Goal: Information Seeking & Learning: Learn about a topic

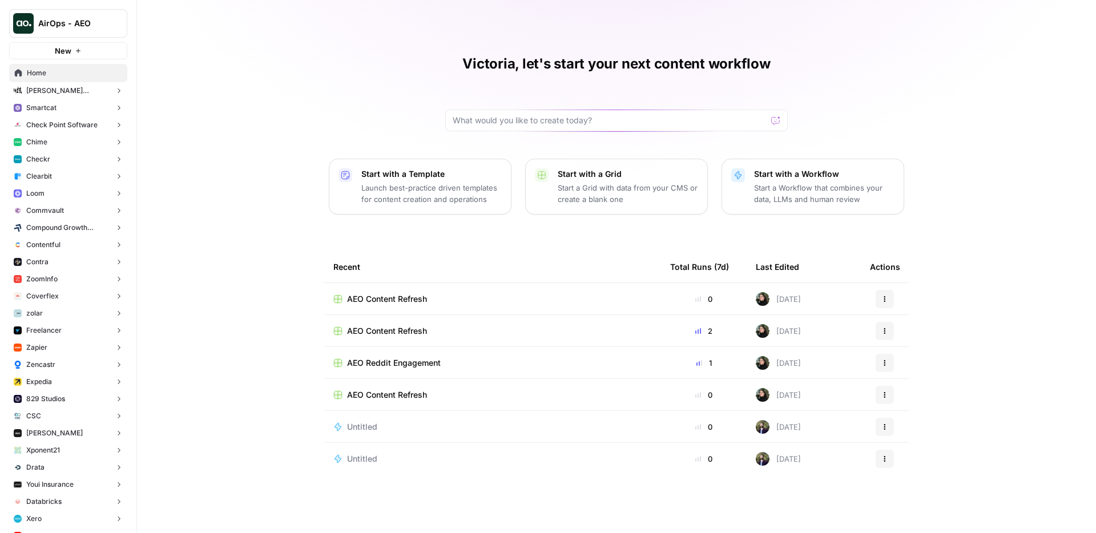
click at [46, 72] on span "Home" at bounding box center [74, 73] width 95 height 10
click at [811, 192] on p "Start a Workflow that combines your data, LLMs and human review" at bounding box center [824, 193] width 140 height 23
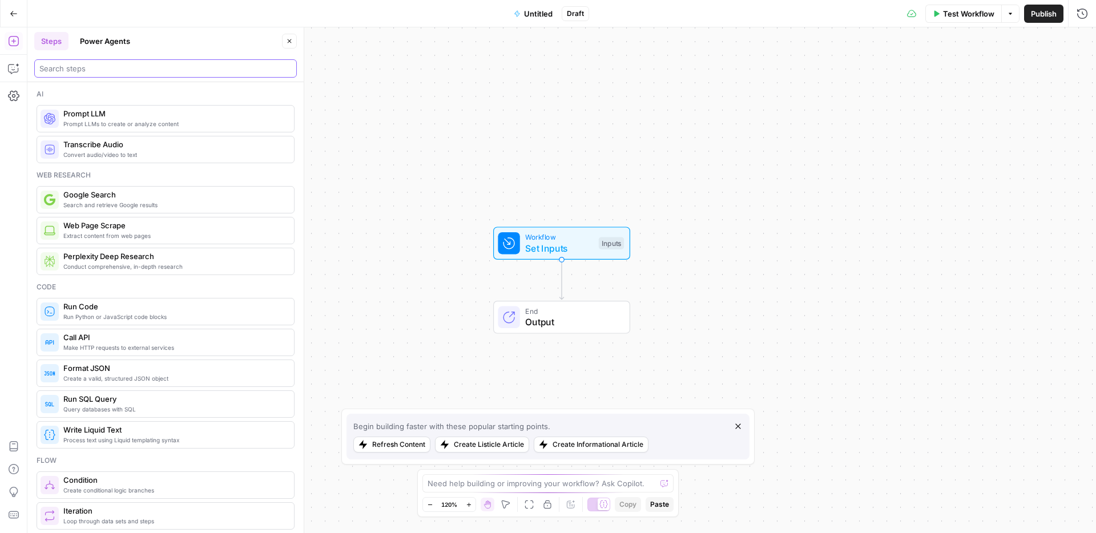
click at [143, 69] on input "search" at bounding box center [165, 68] width 252 height 11
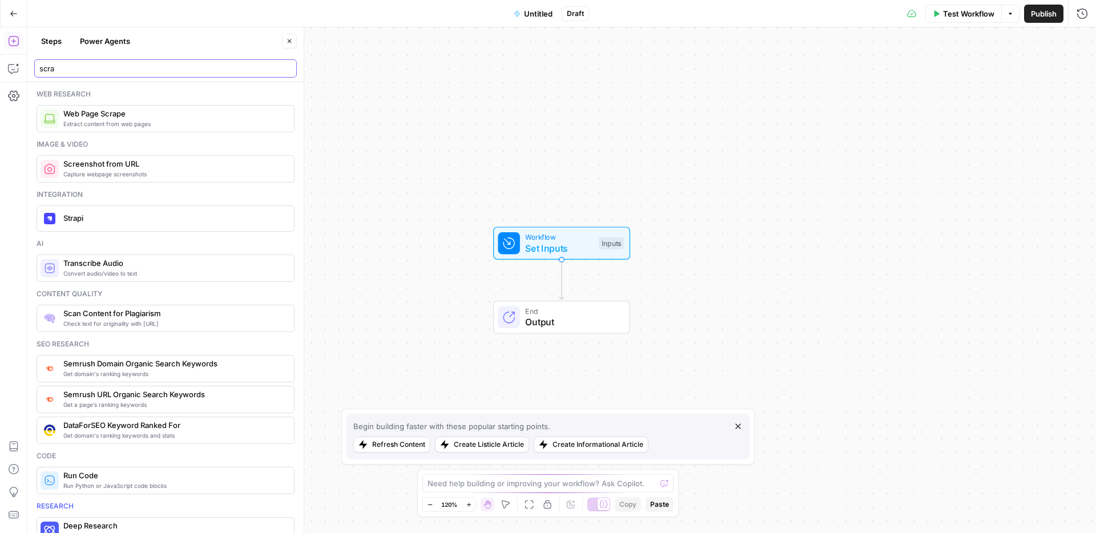
type input "scra"
click at [127, 109] on span "Web Page Scrape" at bounding box center [174, 113] width 222 height 11
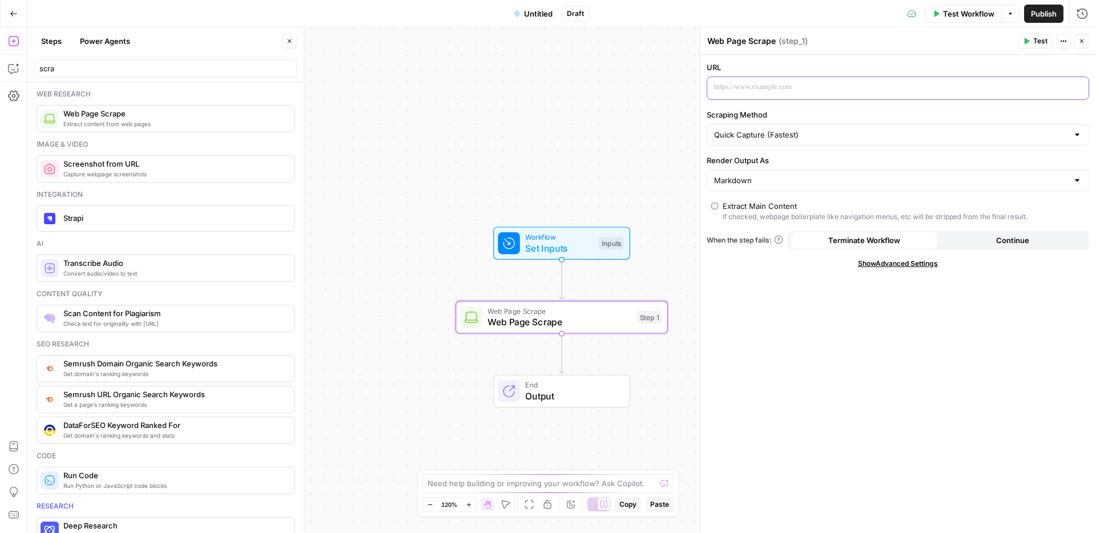
click at [798, 87] on p at bounding box center [888, 87] width 349 height 11
click at [1040, 45] on span "Test" at bounding box center [1041, 41] width 14 height 10
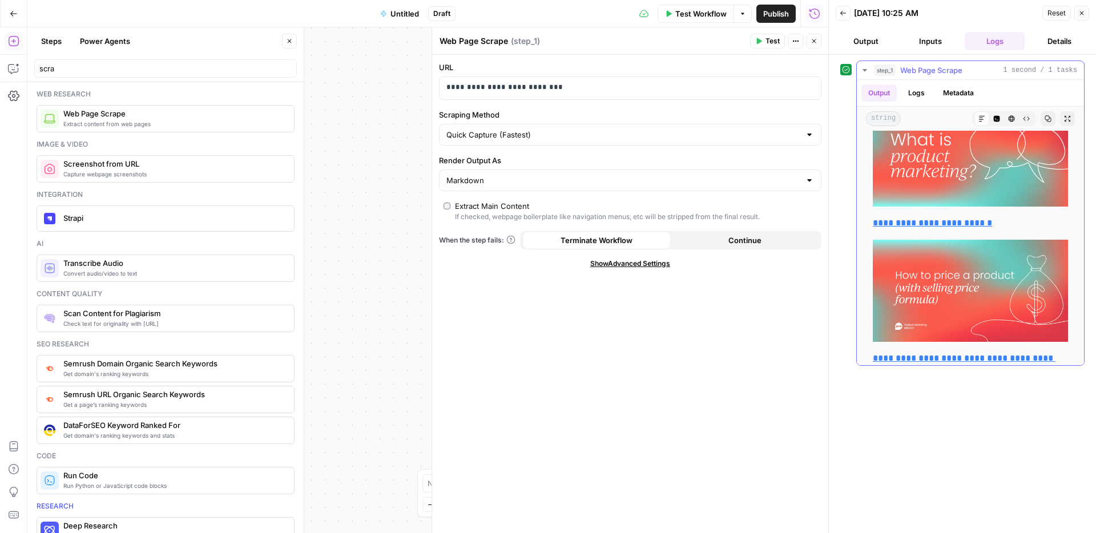
scroll to position [2208, 0]
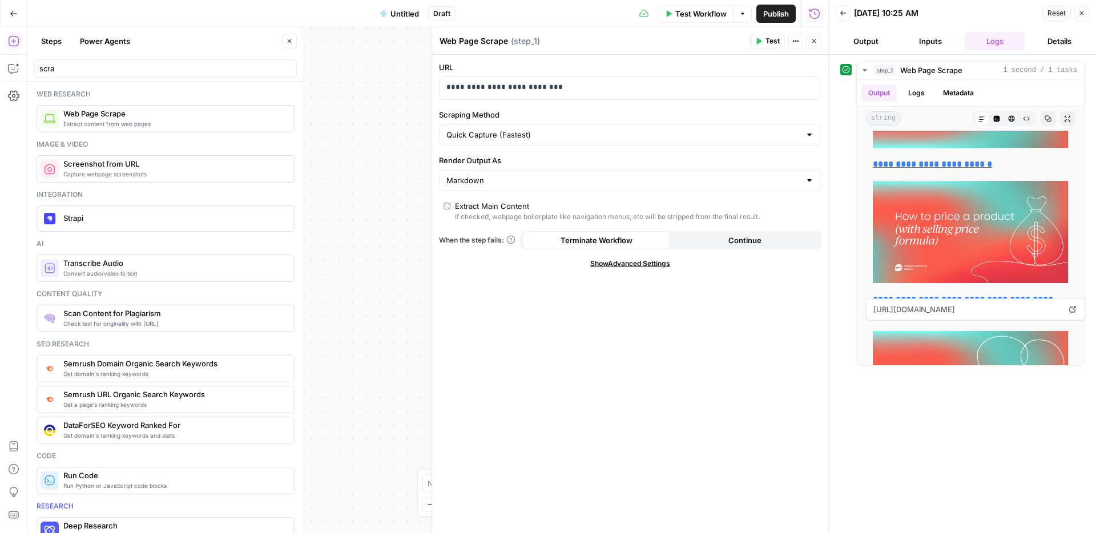
click at [638, 347] on div "**********" at bounding box center [630, 294] width 396 height 479
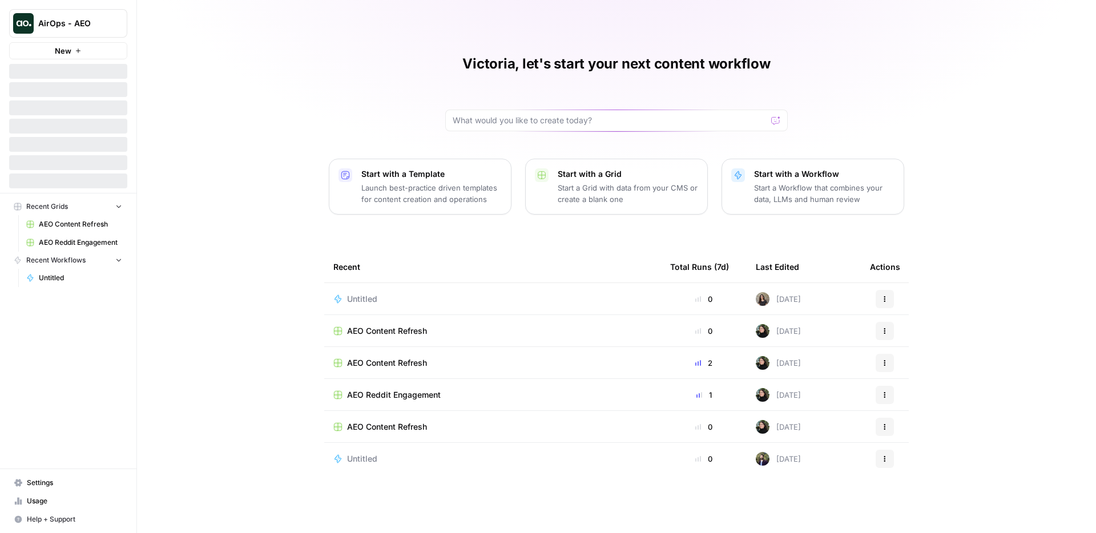
click at [77, 17] on button "AirOps - AEO" at bounding box center [68, 23] width 118 height 29
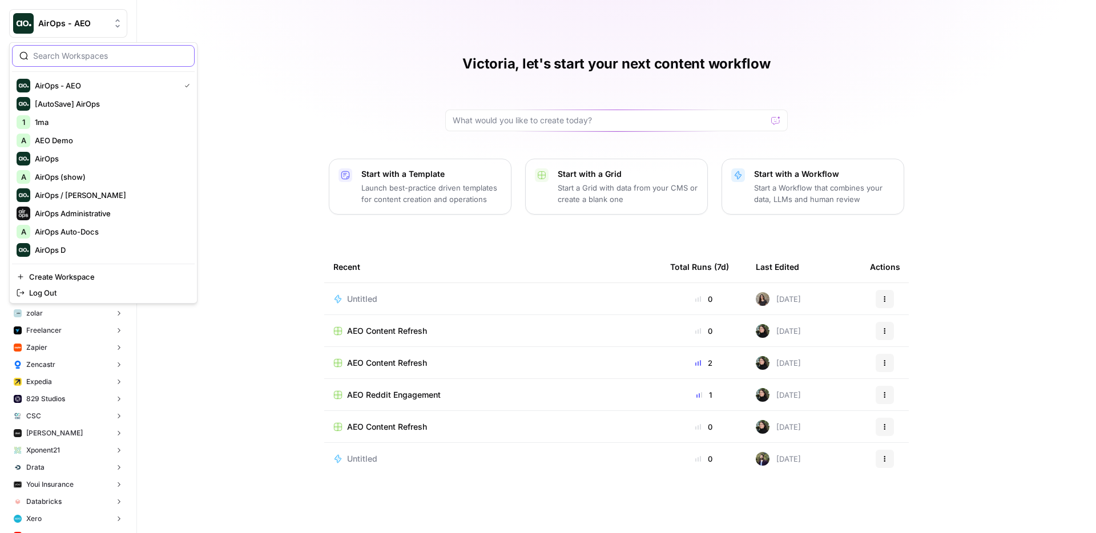
click at [102, 53] on input "search" at bounding box center [110, 55] width 154 height 11
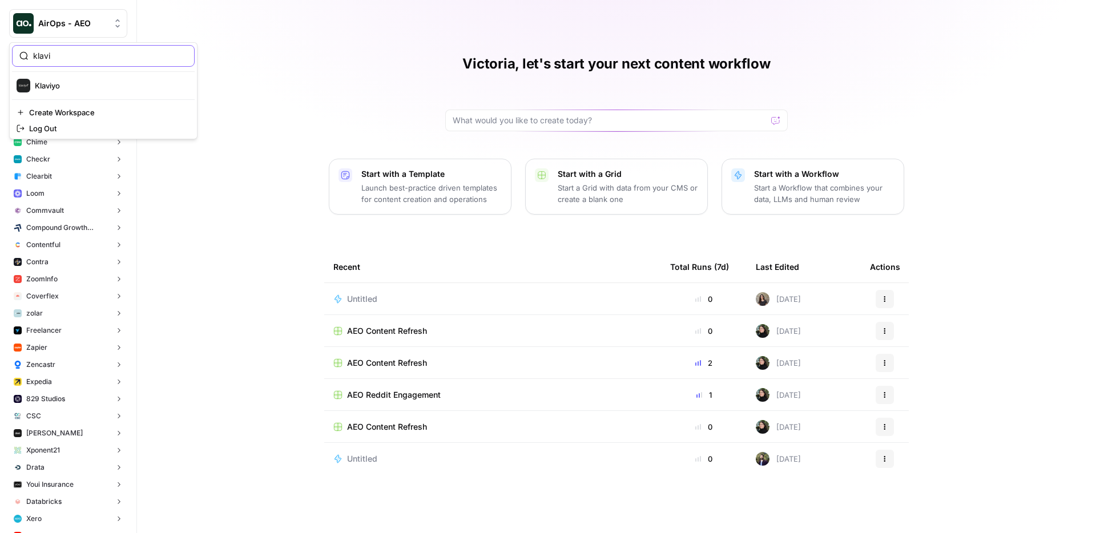
type input "klavi"
click at [72, 93] on button "Klaviyo" at bounding box center [103, 86] width 183 height 18
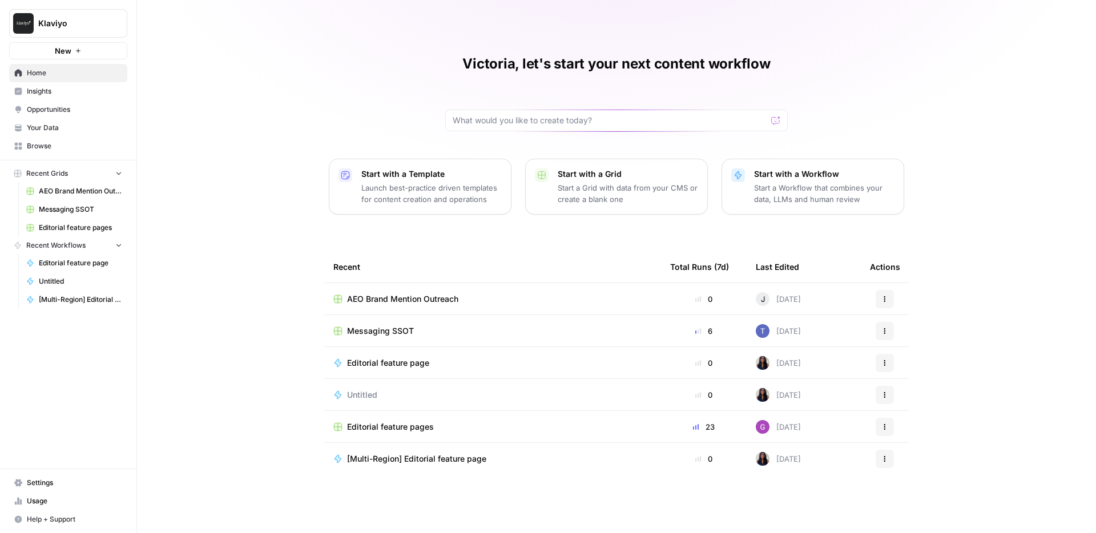
click at [89, 94] on span "Insights" at bounding box center [74, 91] width 95 height 10
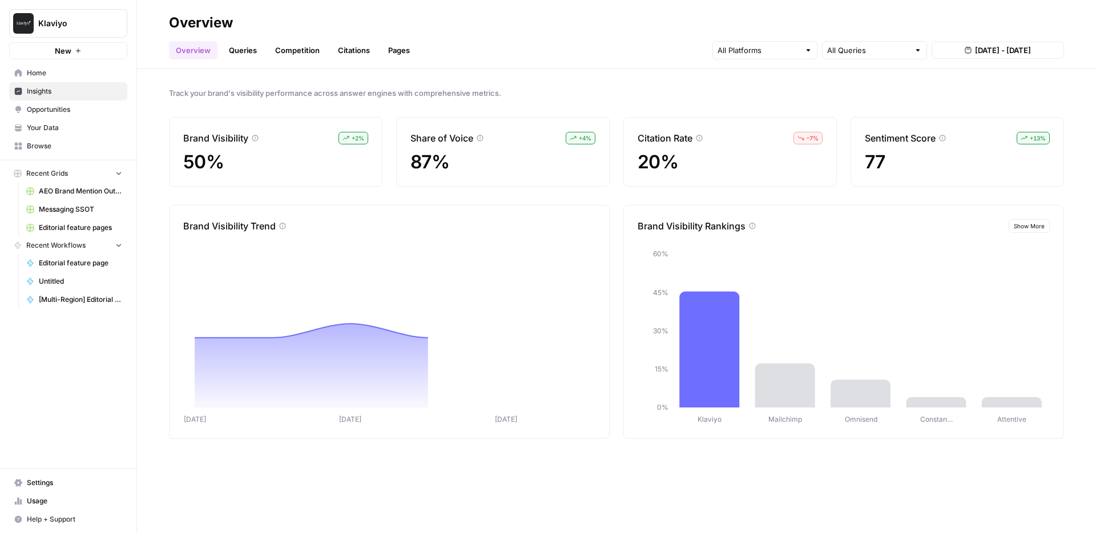
click at [243, 55] on link "Queries" at bounding box center [243, 50] width 42 height 18
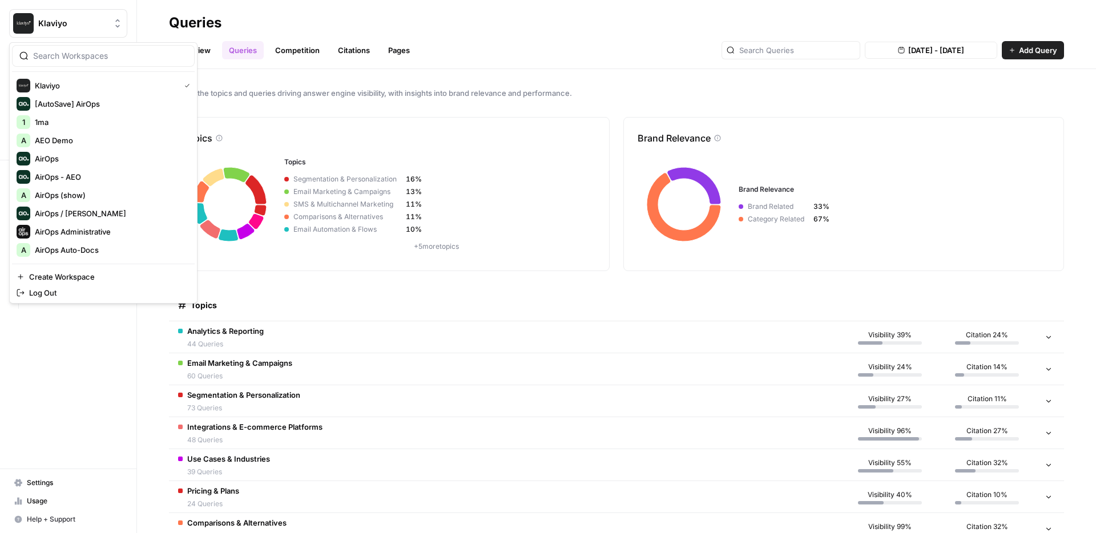
click at [102, 28] on span "Klaviyo" at bounding box center [72, 23] width 69 height 11
click at [87, 170] on div "AirOps - AEO" at bounding box center [104, 177] width 174 height 14
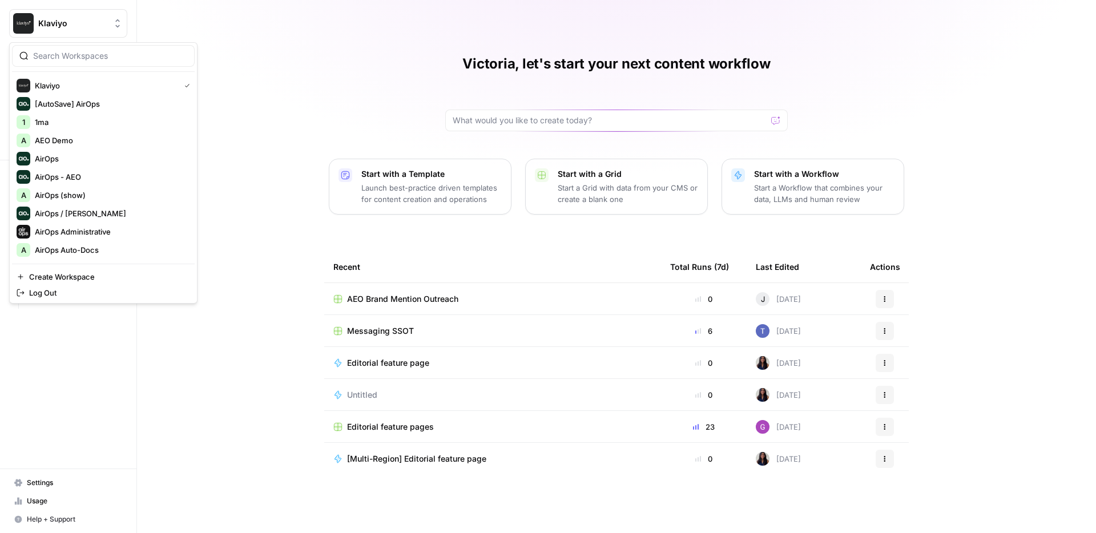
click at [91, 23] on span "Klaviyo" at bounding box center [72, 23] width 69 height 11
click at [88, 49] on div at bounding box center [103, 56] width 183 height 22
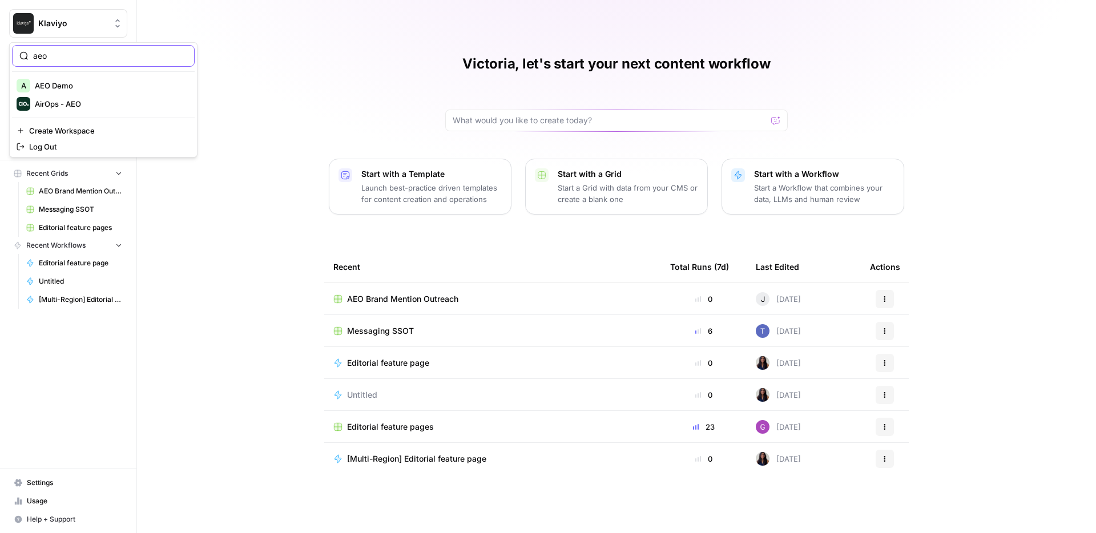
type input "aeo"
click at [73, 97] on div "AirOps - AEO" at bounding box center [104, 104] width 174 height 14
click at [73, 97] on link "Insights" at bounding box center [68, 91] width 118 height 18
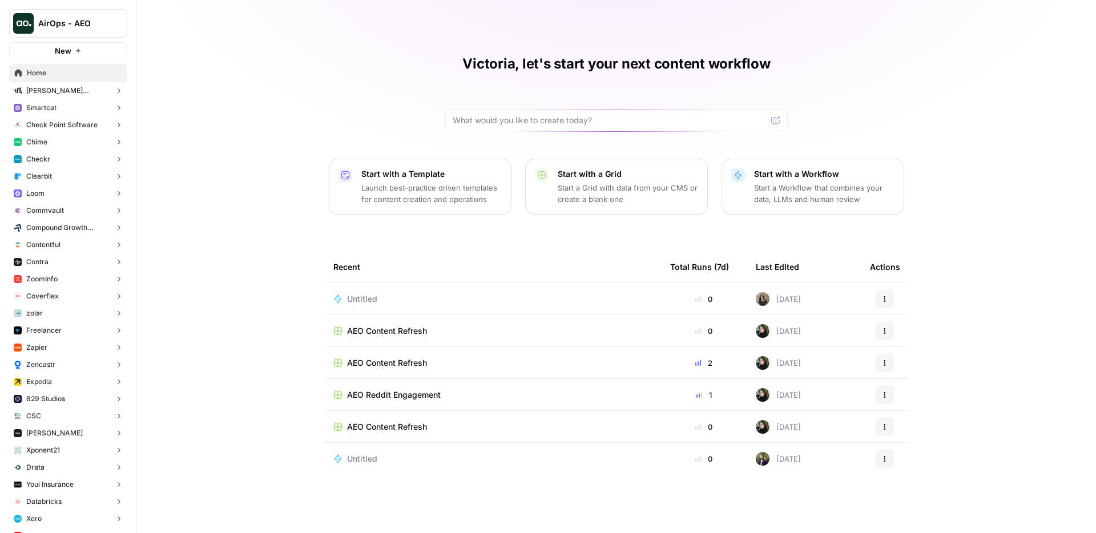
click at [74, 138] on button "Chime" at bounding box center [68, 142] width 118 height 17
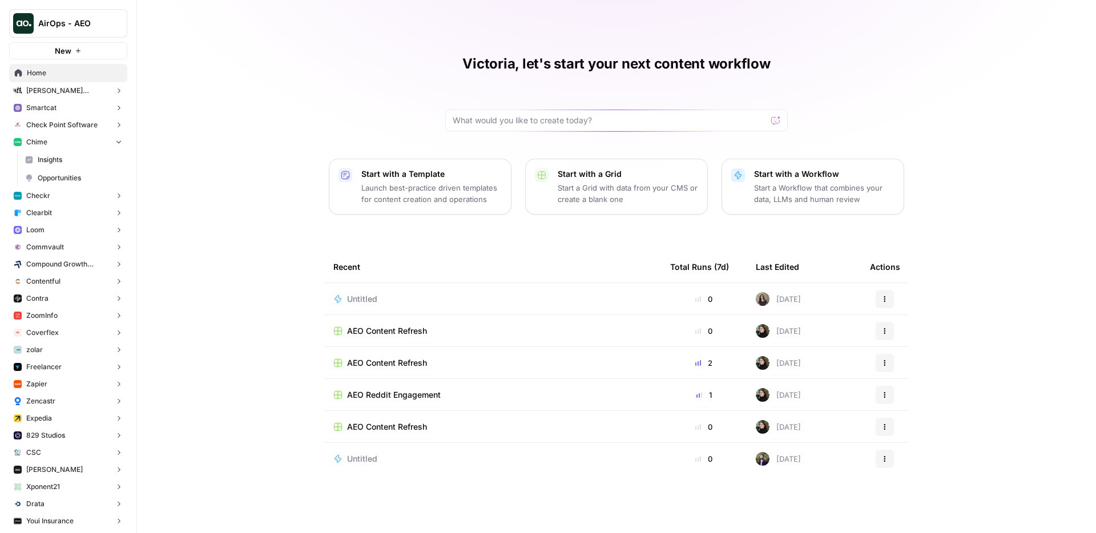
click at [77, 163] on span "Insights" at bounding box center [80, 160] width 85 height 10
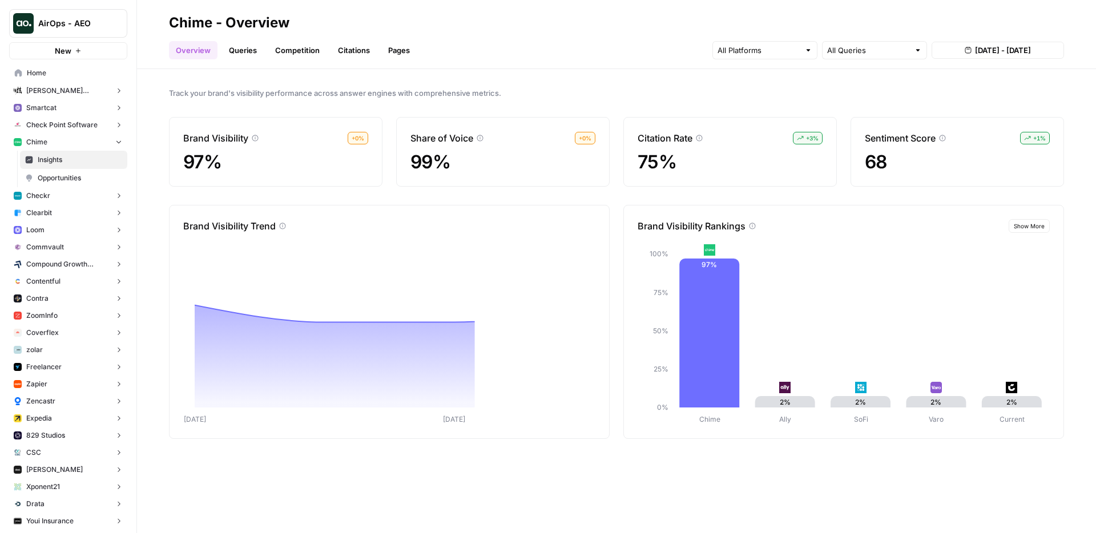
click at [247, 49] on link "Queries" at bounding box center [243, 50] width 42 height 18
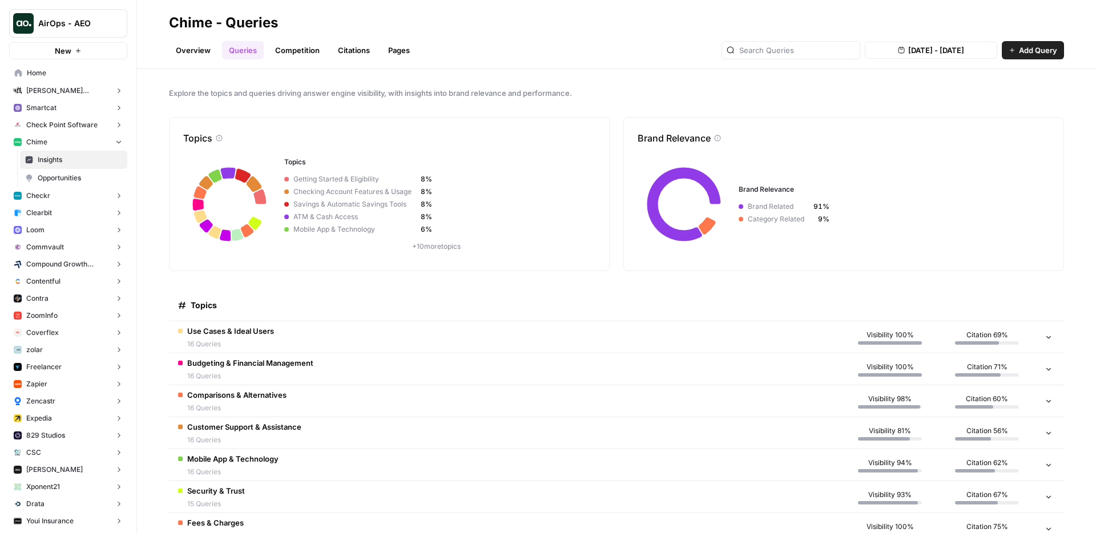
click at [50, 197] on button "Checkr" at bounding box center [68, 195] width 118 height 17
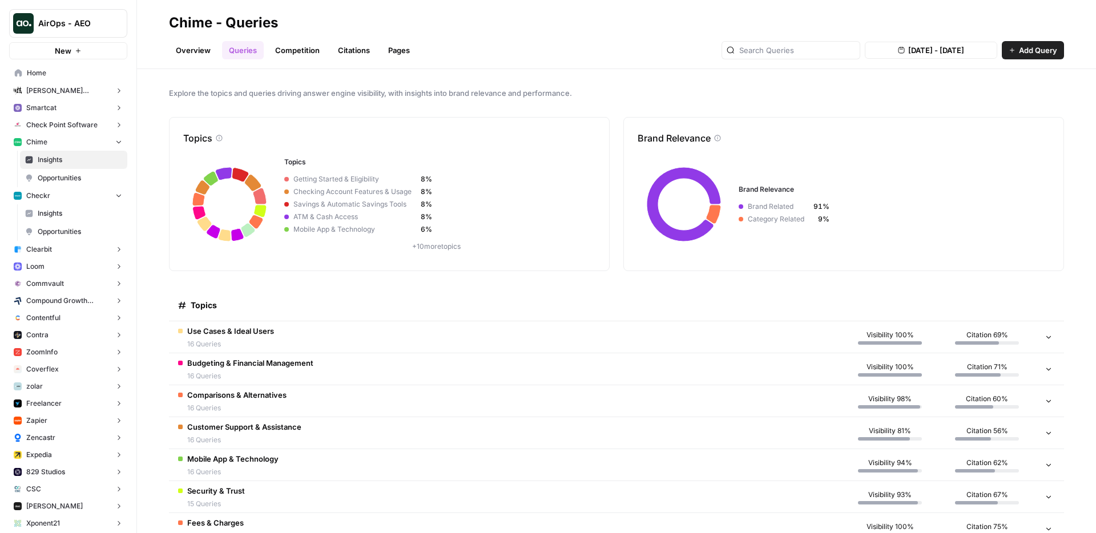
click at [56, 220] on link "Insights" at bounding box center [73, 213] width 107 height 18
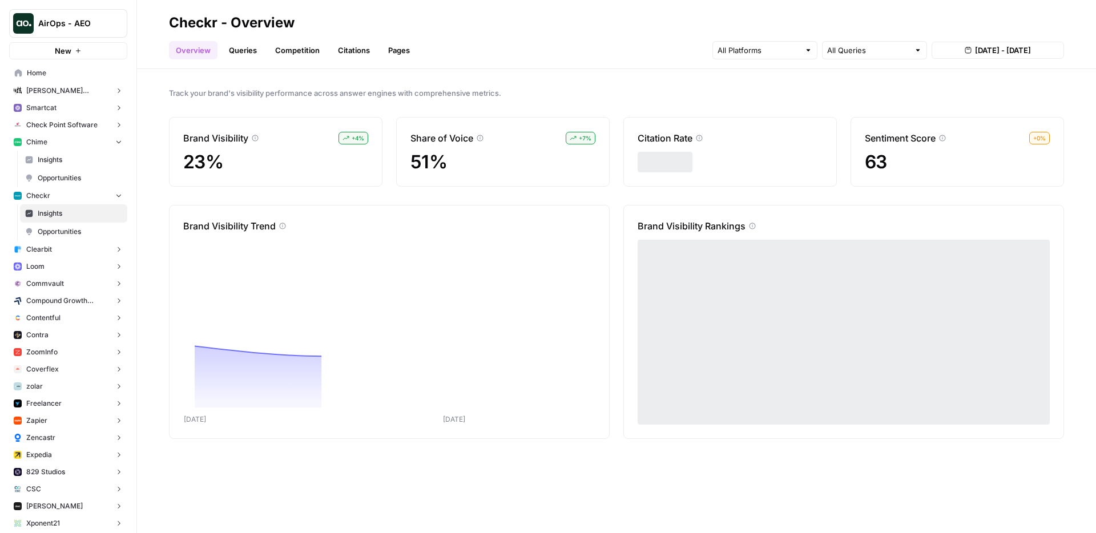
click at [242, 51] on link "Queries" at bounding box center [243, 50] width 42 height 18
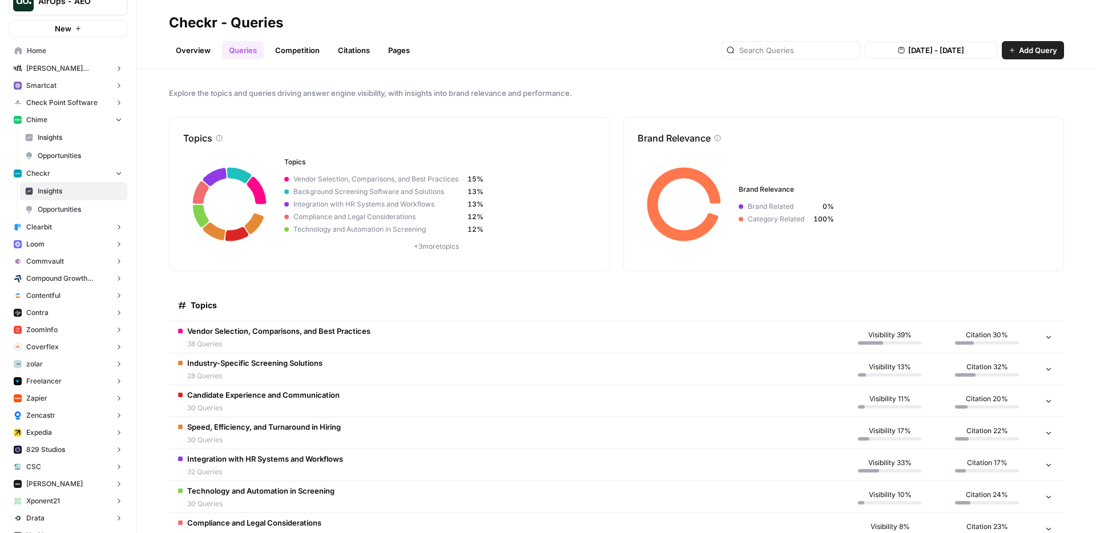
scroll to position [67, 0]
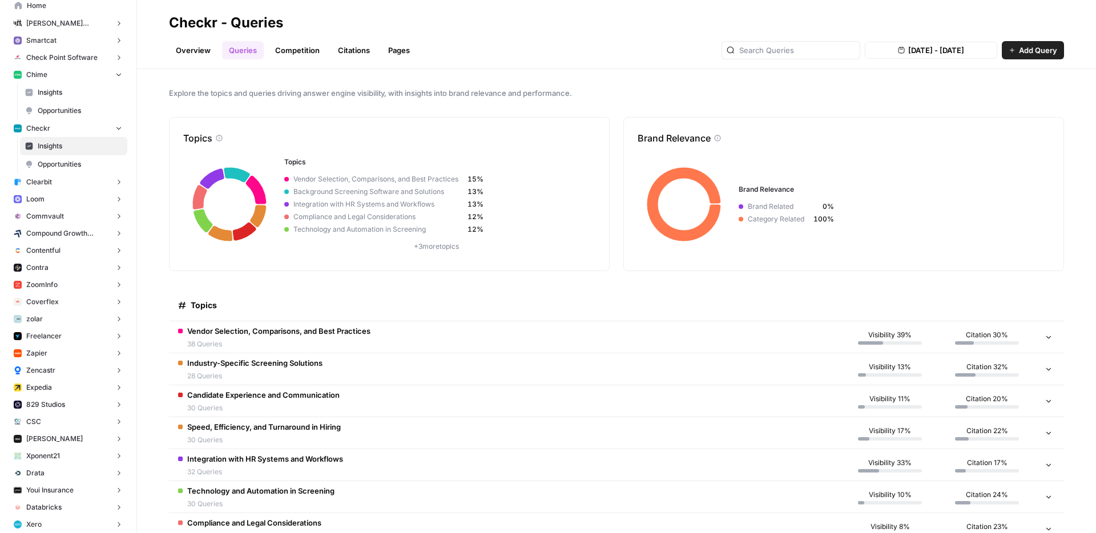
click at [64, 263] on button "Contra" at bounding box center [68, 267] width 118 height 17
click at [66, 283] on span "Insights" at bounding box center [80, 285] width 85 height 10
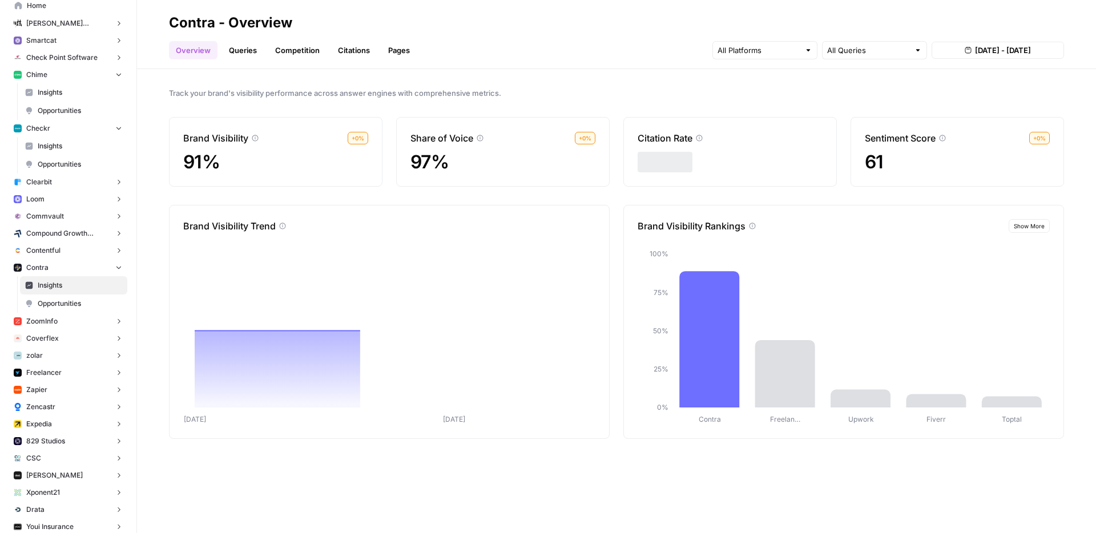
click at [249, 49] on link "Queries" at bounding box center [243, 50] width 42 height 18
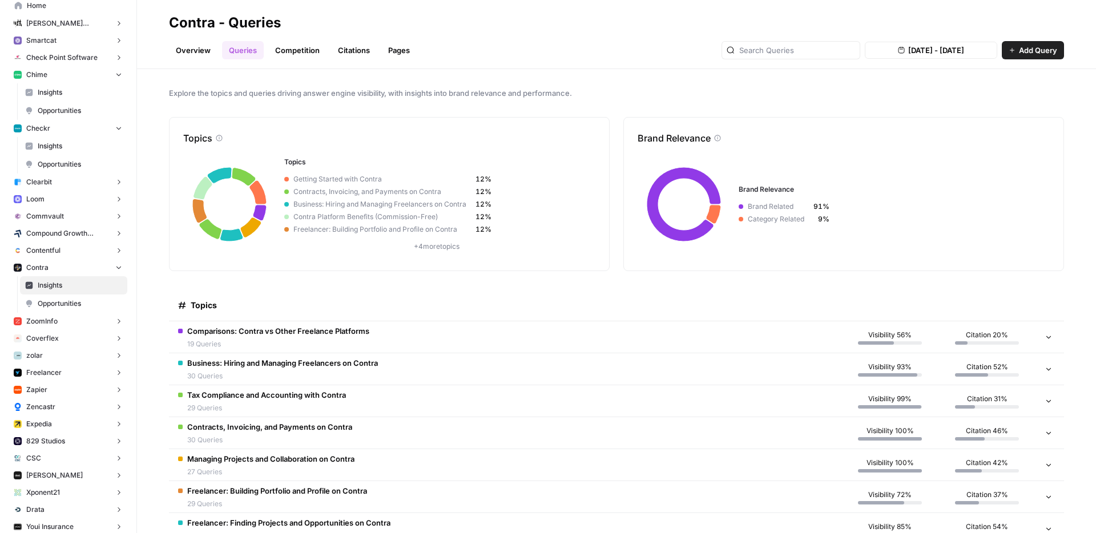
click at [77, 324] on button "ZoomInfo" at bounding box center [68, 321] width 118 height 17
click at [85, 335] on span "Insights" at bounding box center [80, 339] width 85 height 10
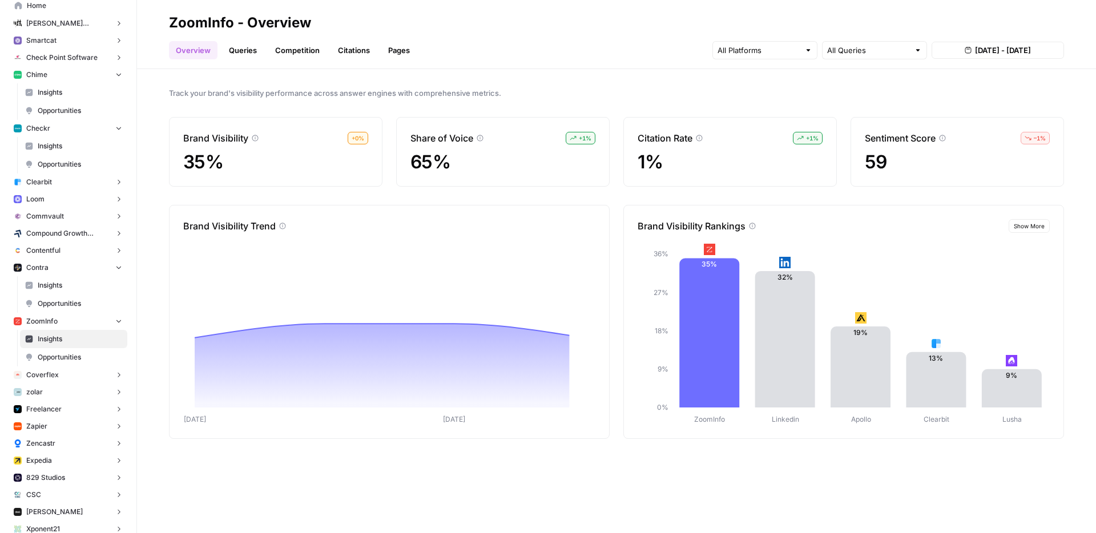
click at [243, 53] on link "Queries" at bounding box center [243, 50] width 42 height 18
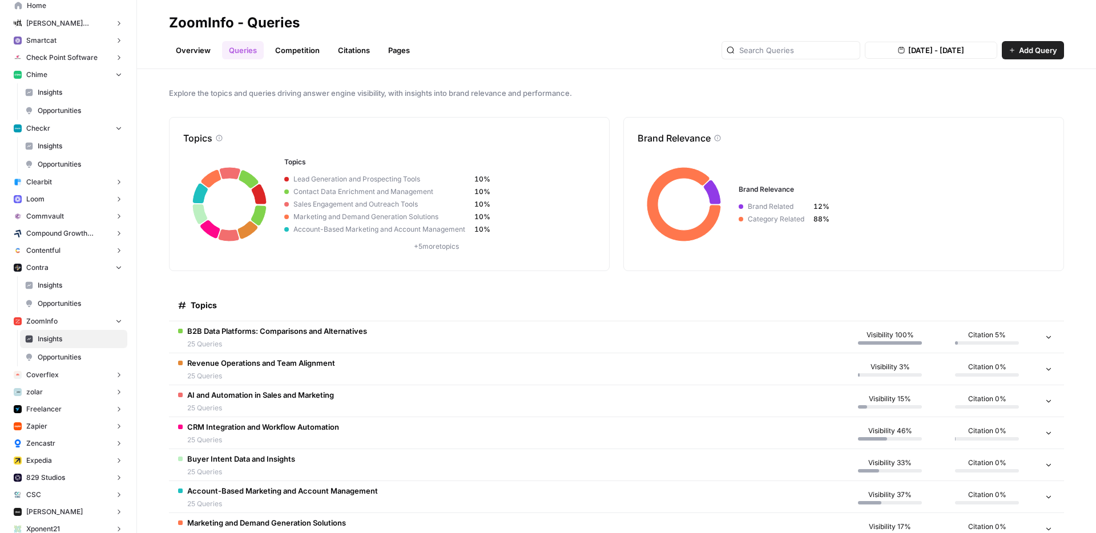
click at [55, 395] on button "zolar" at bounding box center [68, 392] width 118 height 17
click at [57, 406] on span "Insights" at bounding box center [80, 410] width 85 height 10
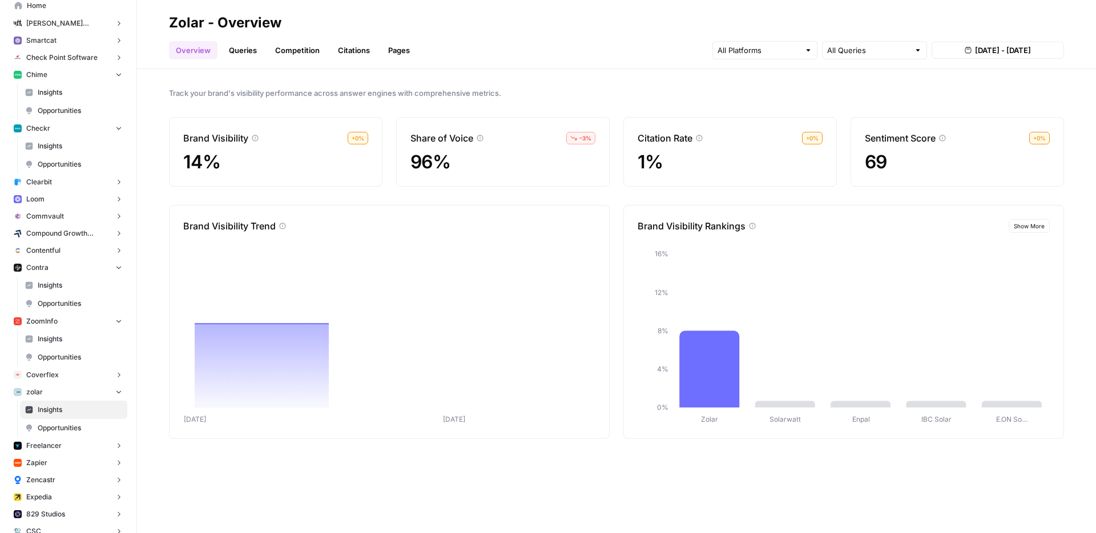
click at [230, 54] on link "Queries" at bounding box center [243, 50] width 42 height 18
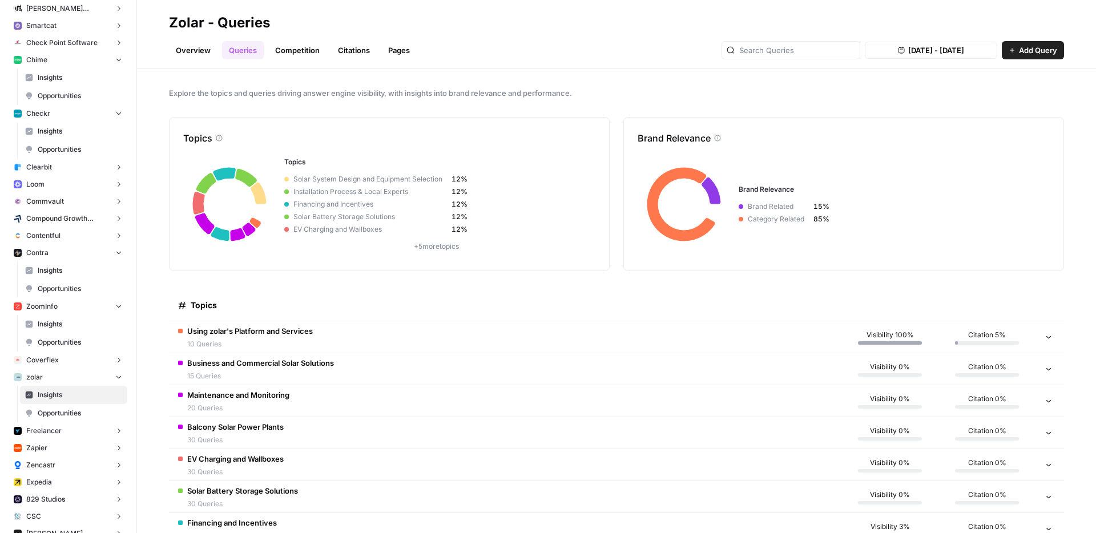
scroll to position [90, 0]
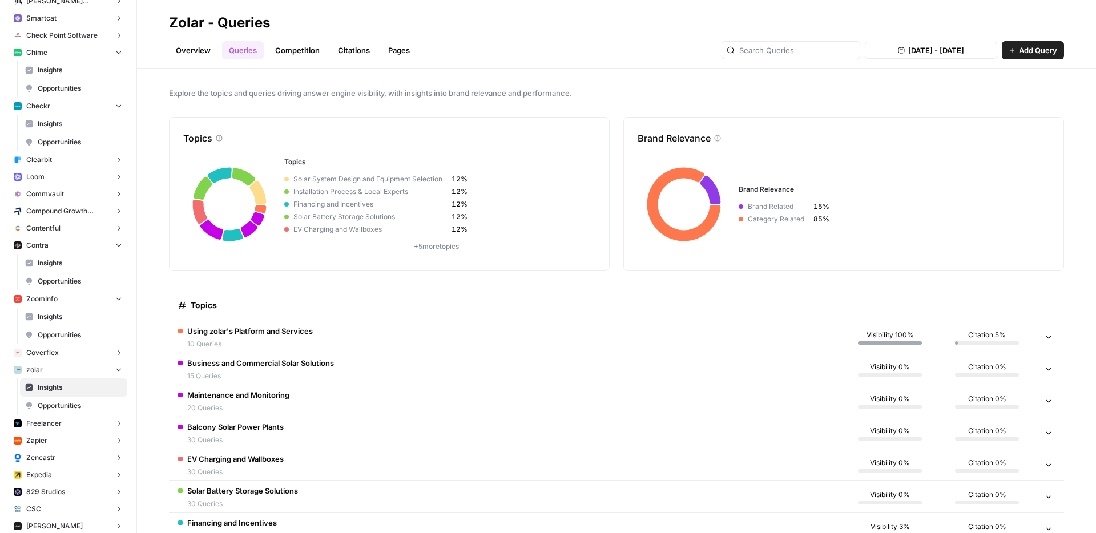
click at [68, 444] on button "Zapier" at bounding box center [68, 440] width 118 height 17
click at [70, 457] on span "Insights" at bounding box center [80, 458] width 85 height 10
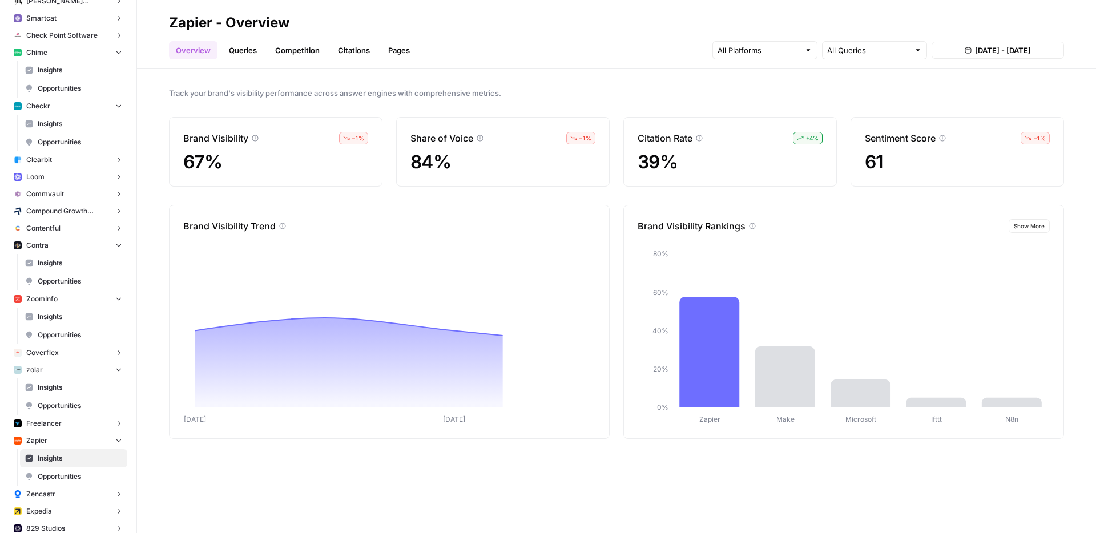
click at [246, 51] on link "Queries" at bounding box center [243, 50] width 42 height 18
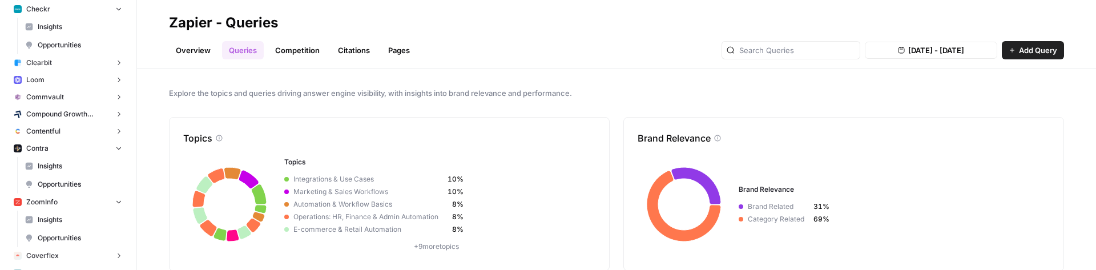
scroll to position [493, 0]
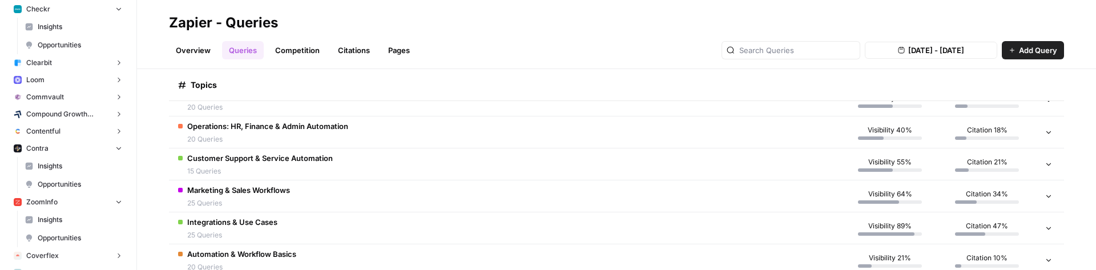
click at [38, 163] on span "Insights" at bounding box center [80, 166] width 85 height 10
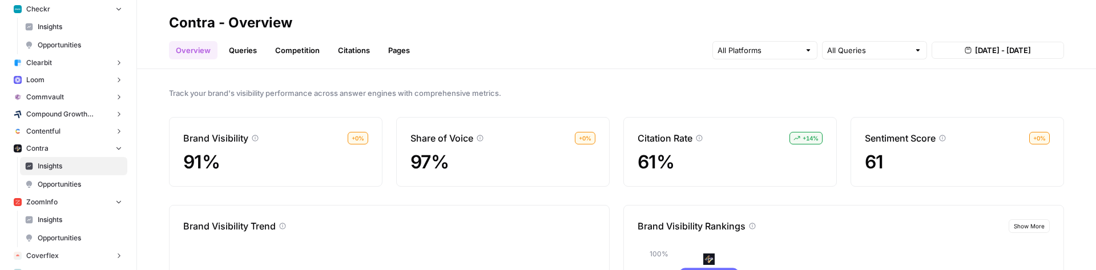
click at [243, 49] on link "Queries" at bounding box center [243, 50] width 42 height 18
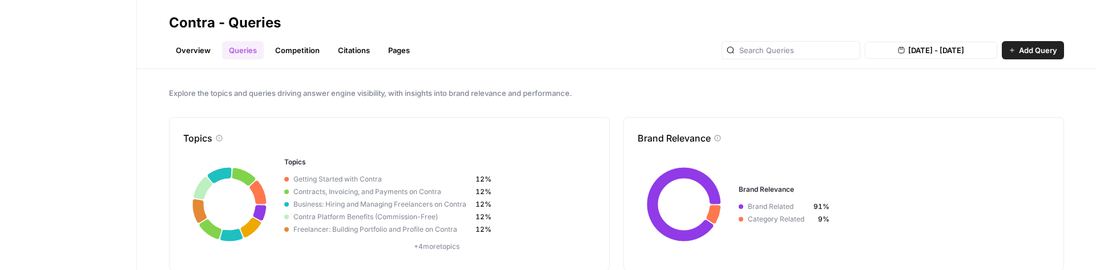
scroll to position [965, 0]
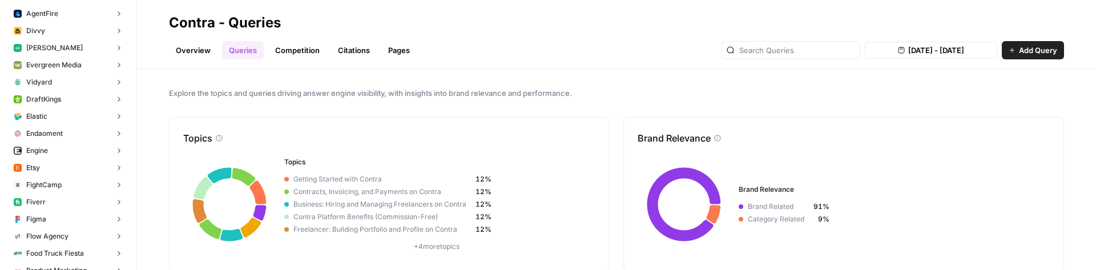
click at [65, 195] on button "Fiverr" at bounding box center [68, 202] width 118 height 17
click at [48, 219] on span "Insights" at bounding box center [80, 220] width 85 height 10
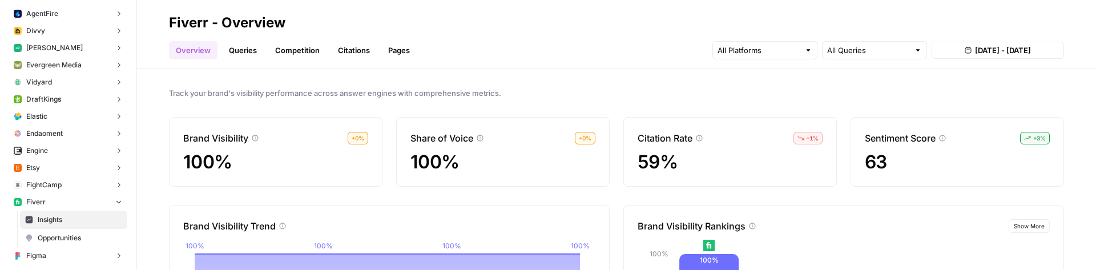
click at [227, 51] on link "Queries" at bounding box center [243, 50] width 42 height 18
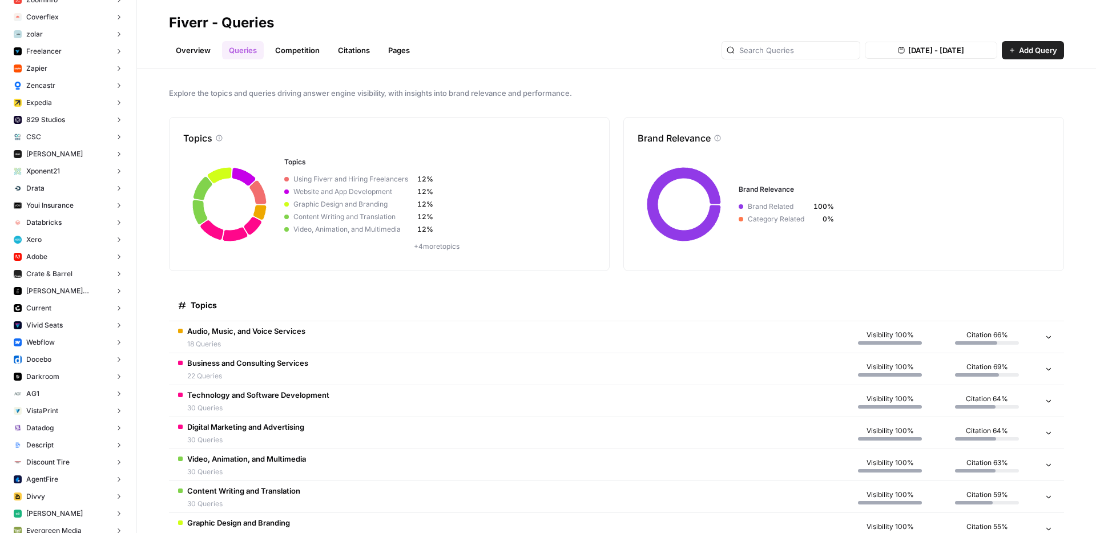
scroll to position [272, 0]
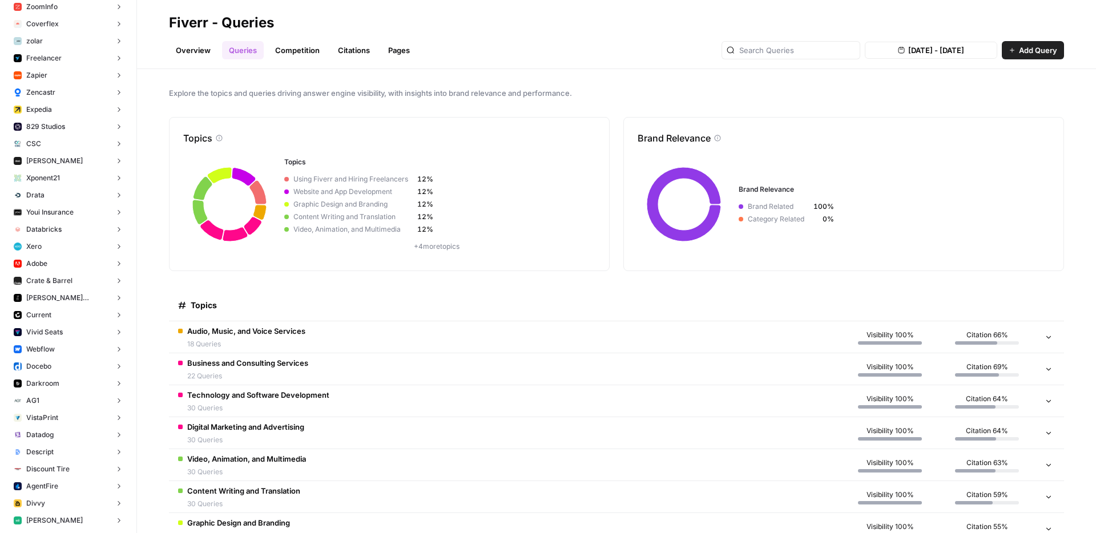
click at [50, 77] on button "Zapier" at bounding box center [68, 75] width 118 height 17
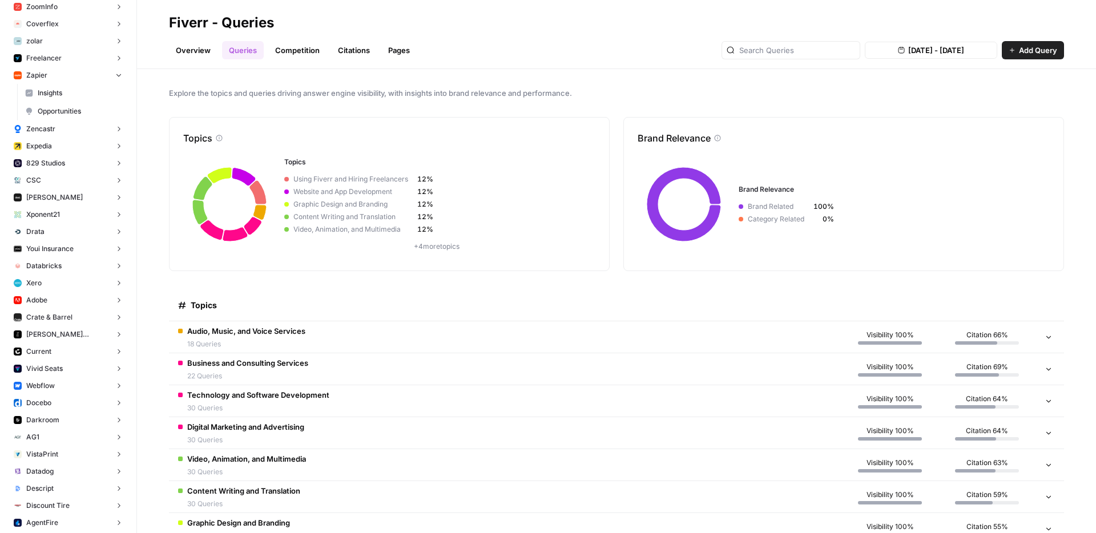
click at [58, 88] on span "Insights" at bounding box center [80, 93] width 85 height 10
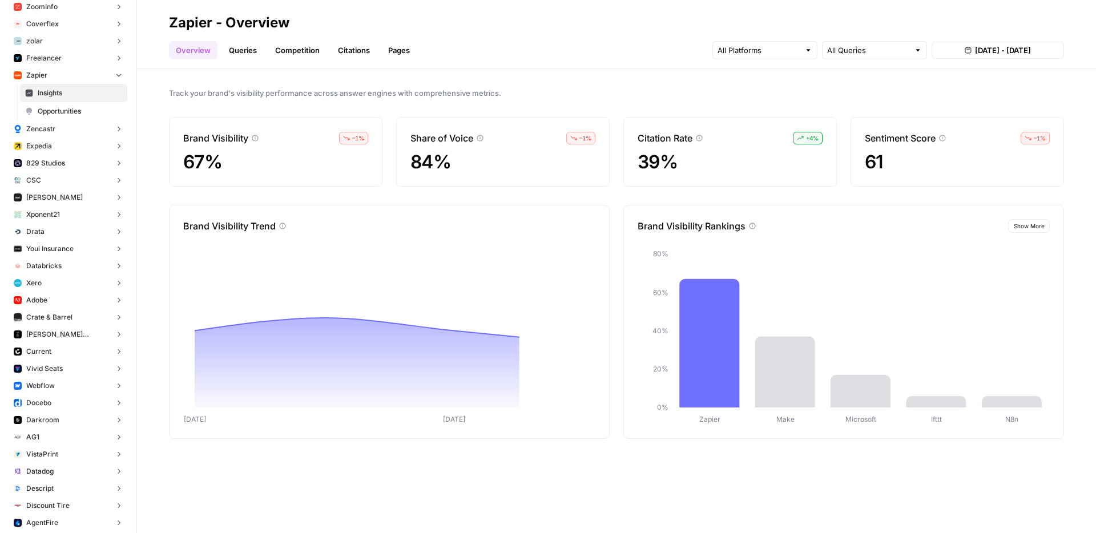
click at [229, 48] on link "Queries" at bounding box center [243, 50] width 42 height 18
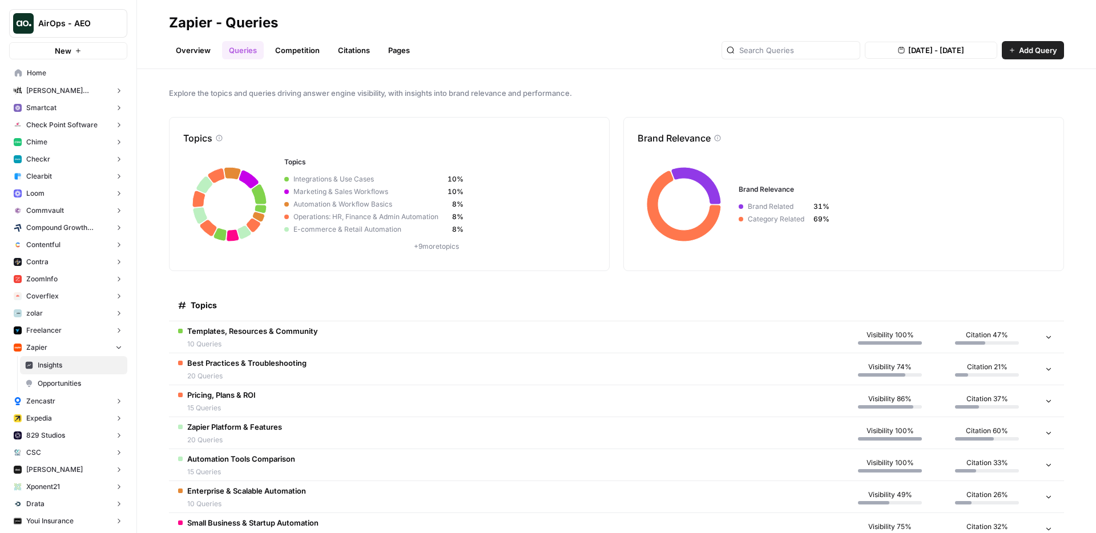
click at [393, 81] on div "Explore the topics and queries driving answer engine visibility, with insights …" at bounding box center [616, 301] width 959 height 464
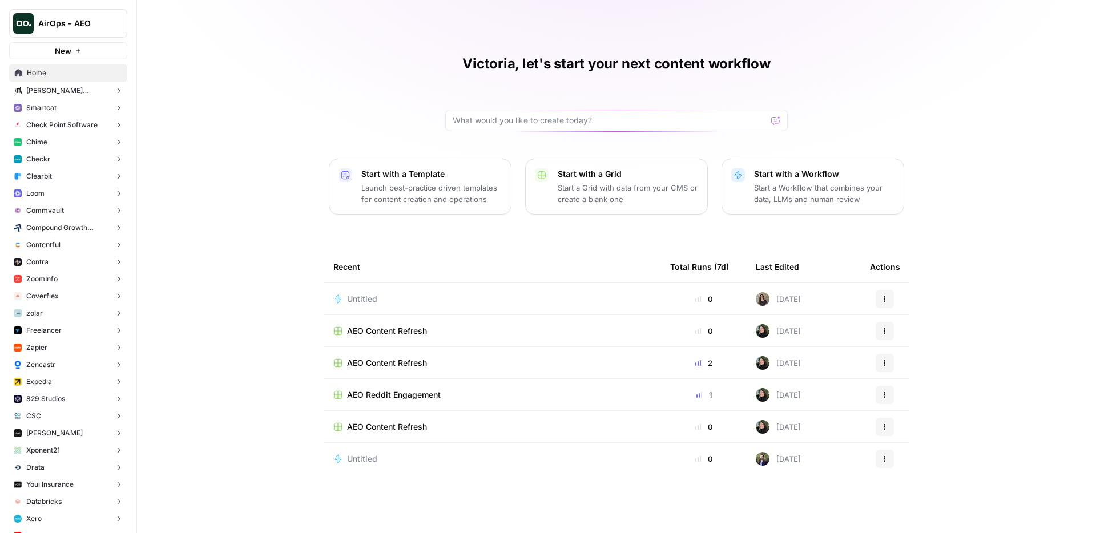
click at [69, 106] on button "Smartcat" at bounding box center [68, 107] width 118 height 17
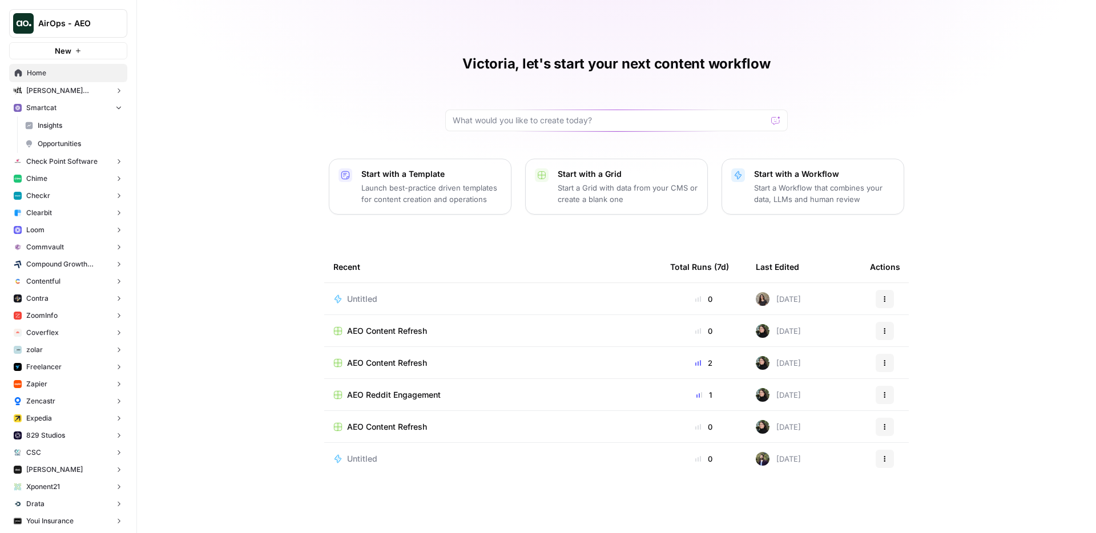
click at [73, 124] on span "Insights" at bounding box center [80, 125] width 85 height 10
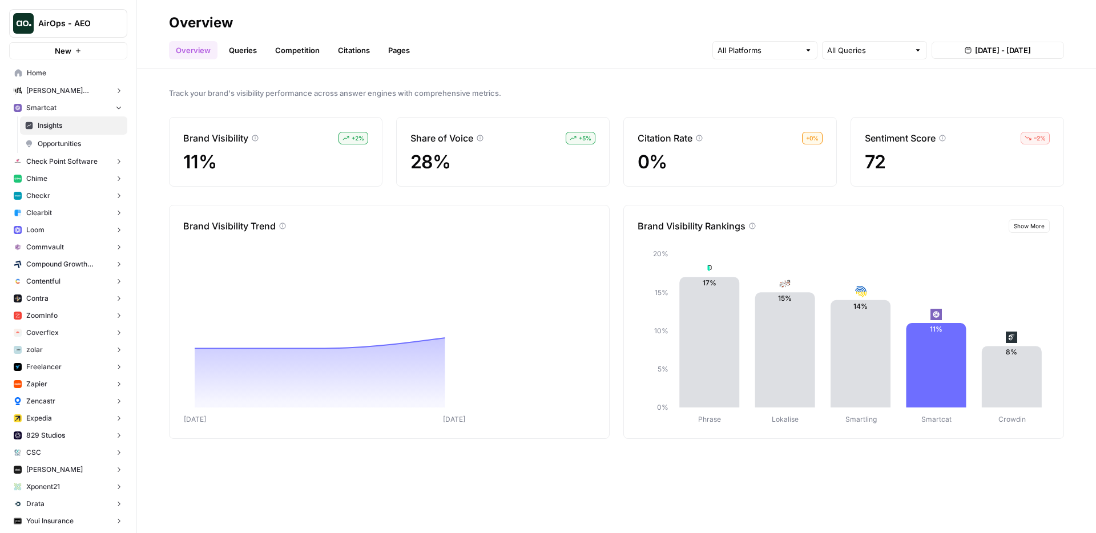
click at [236, 54] on link "Queries" at bounding box center [243, 50] width 42 height 18
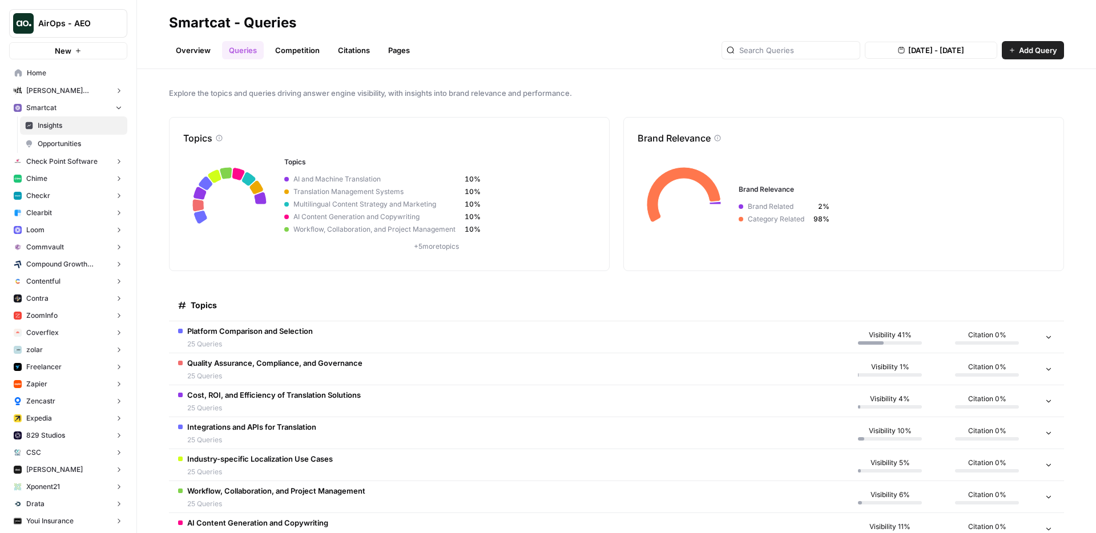
click at [940, 42] on button "[DATE] - [DATE]" at bounding box center [931, 50] width 132 height 17
click at [651, 55] on div "Overview Queries Competition Citations Pages [DATE] - [DATE] Add Query" at bounding box center [616, 45] width 895 height 27
click at [185, 51] on link "Overview" at bounding box center [193, 50] width 49 height 18
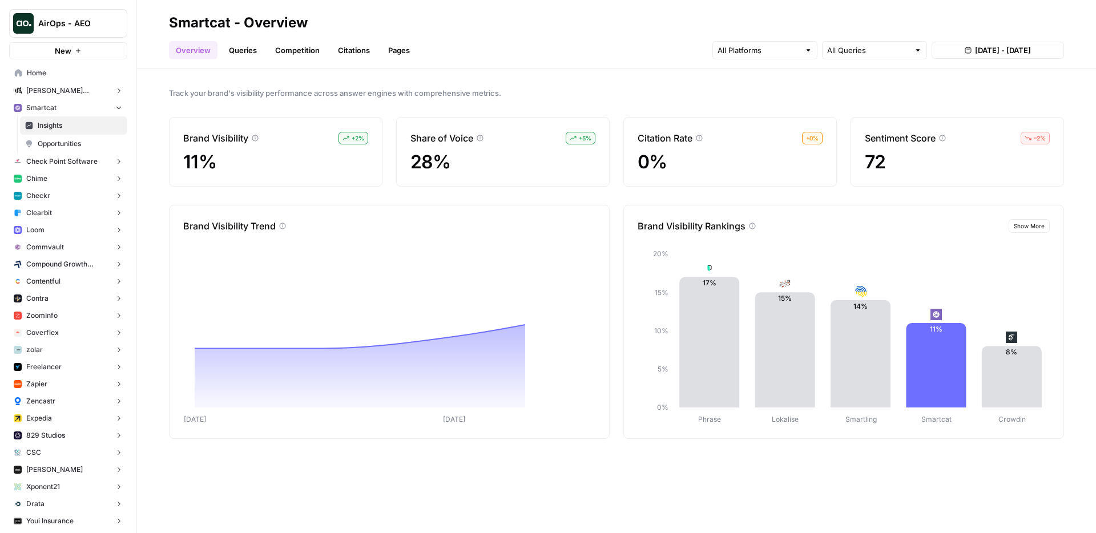
click at [255, 46] on link "Queries" at bounding box center [243, 50] width 42 height 18
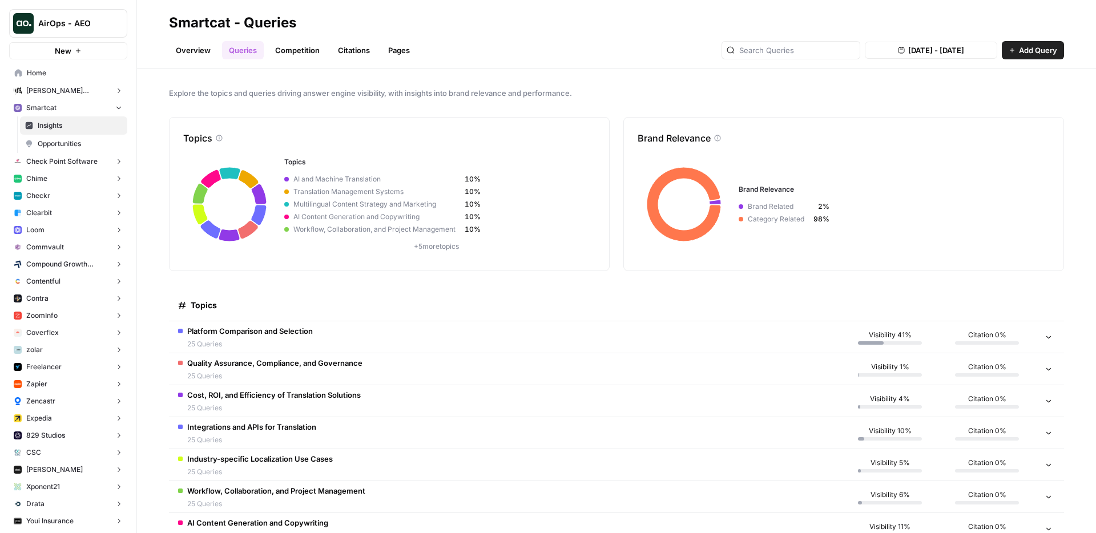
click at [701, 39] on div "Overview Queries Competition Citations Pages [DATE] - [DATE] Add Query" at bounding box center [616, 45] width 895 height 27
